Goal: Find specific page/section: Find specific page/section

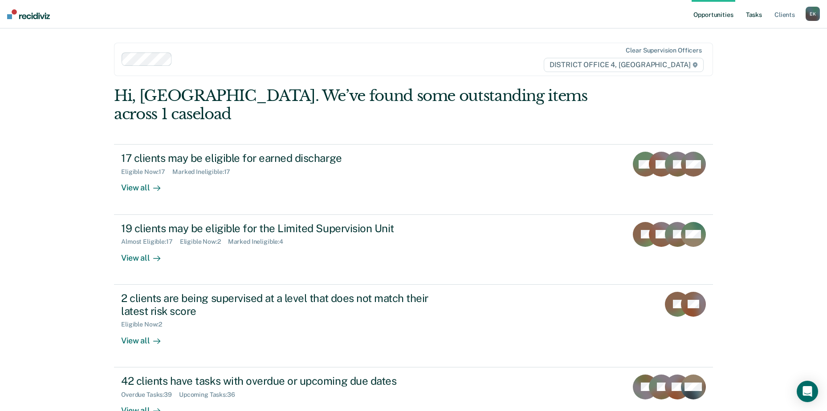
click at [459, 12] on link "Tasks" at bounding box center [754, 14] width 20 height 28
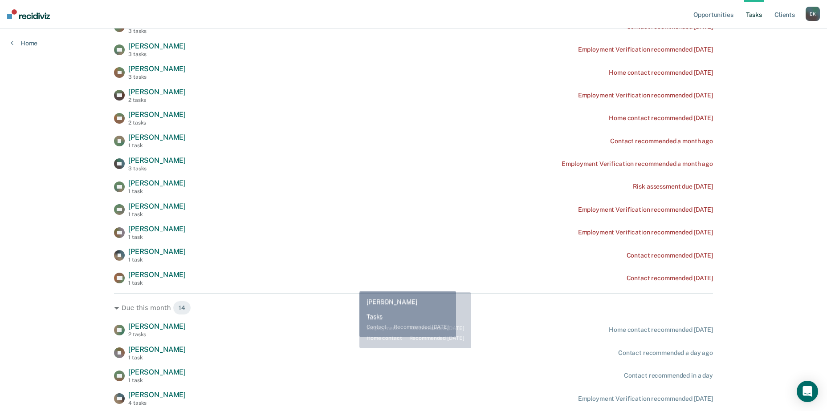
scroll to position [534, 0]
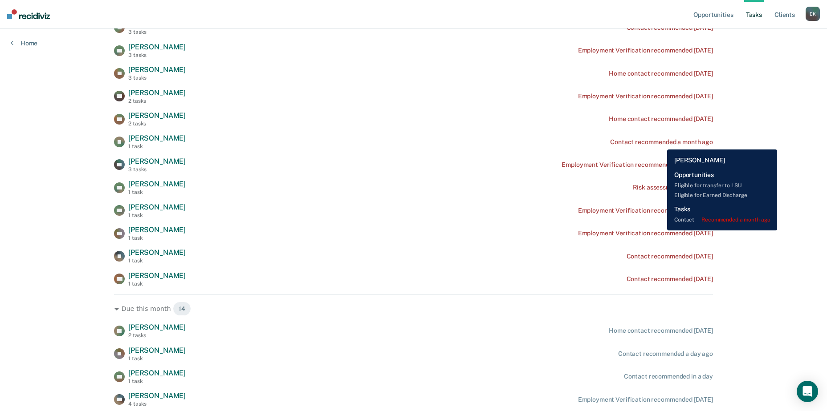
click at [459, 143] on div "Contact recommended a month ago" at bounding box center [661, 142] width 103 height 8
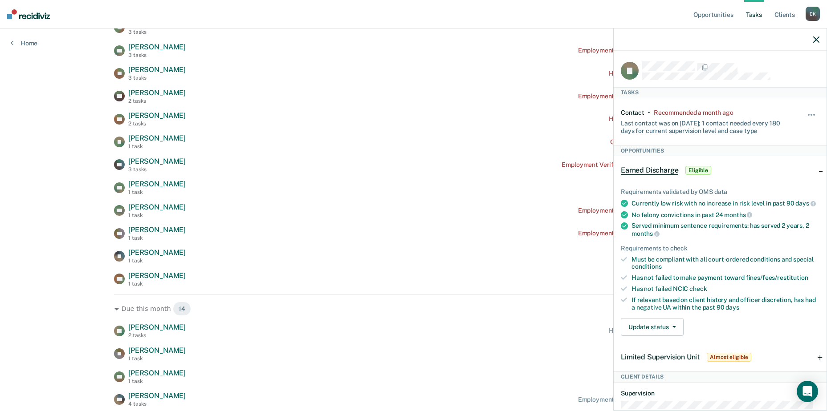
click at [459, 45] on div at bounding box center [720, 39] width 213 height 22
click at [459, 44] on div at bounding box center [720, 39] width 213 height 22
click at [459, 43] on icon "button" at bounding box center [816, 40] width 6 height 6
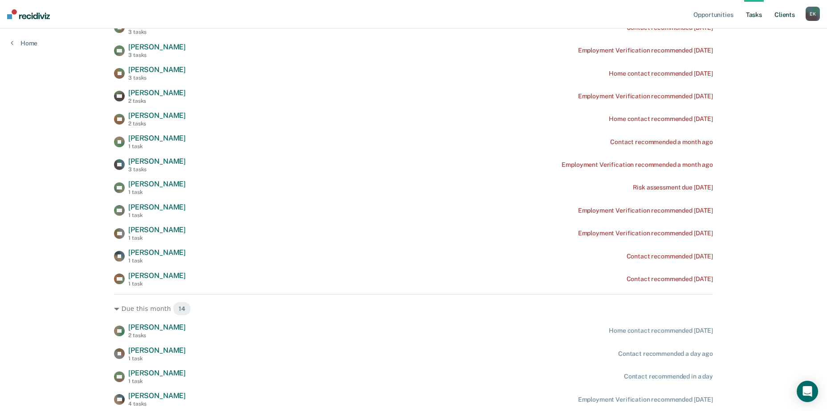
click at [459, 17] on link "Client s" at bounding box center [785, 14] width 24 height 28
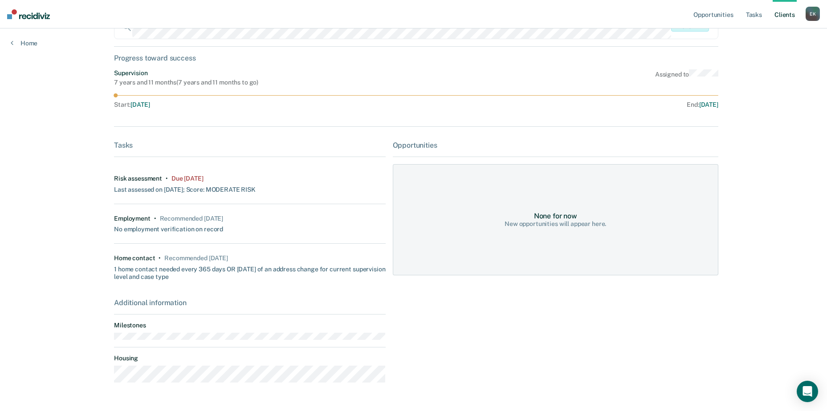
scroll to position [97, 0]
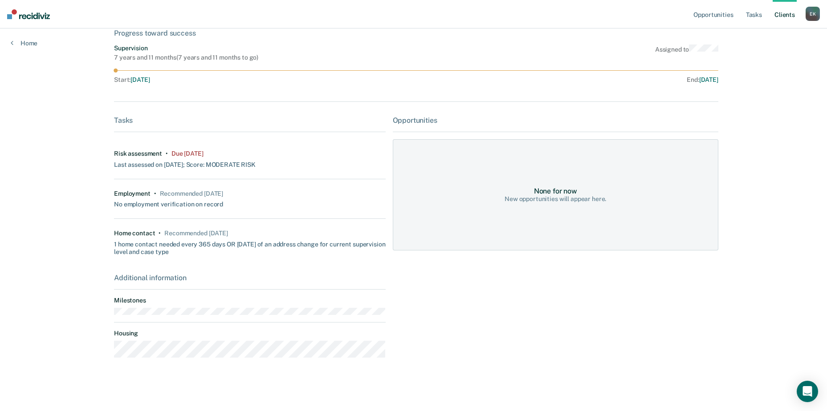
click at [223, 369] on div "EA Contacts Preferred Name Preferred Contact None Call Text Email None Prototyp…" at bounding box center [413, 161] width 599 height 430
click at [459, 289] on div "Opportunities None for now New opportunities will appear here." at bounding box center [555, 240] width 325 height 249
